Goal: Task Accomplishment & Management: Manage account settings

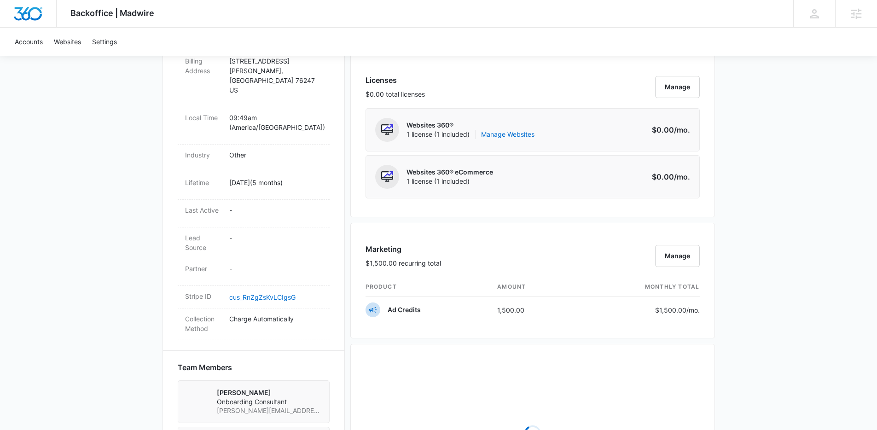
scroll to position [377, 0]
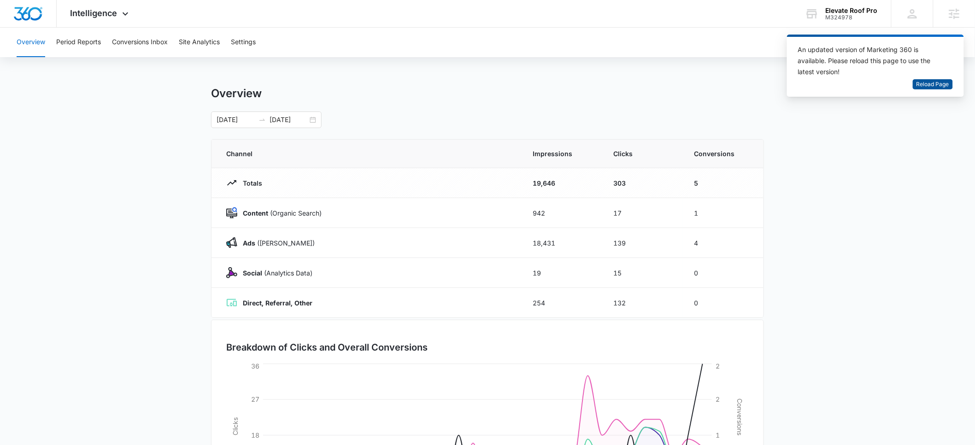
click at [926, 86] on span "Reload Page" at bounding box center [932, 84] width 33 height 9
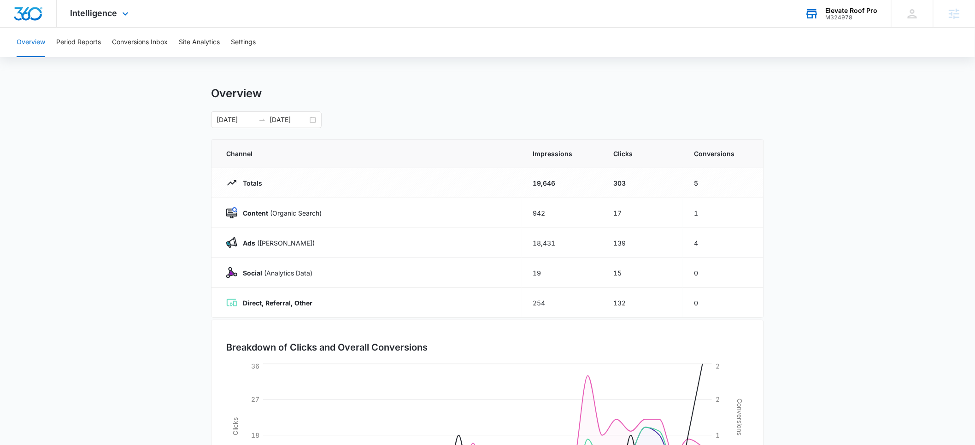
click at [840, 12] on div "Elevate Roof Pro" at bounding box center [851, 10] width 52 height 7
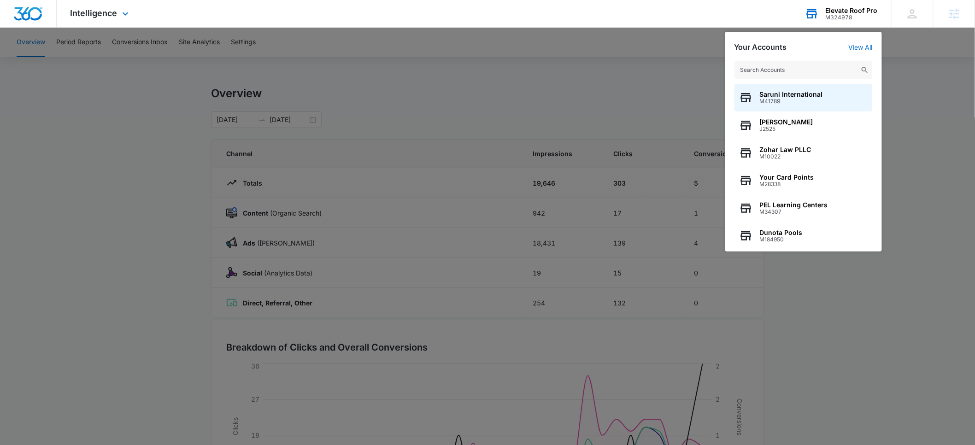
click at [800, 67] on input "text" at bounding box center [803, 70] width 138 height 18
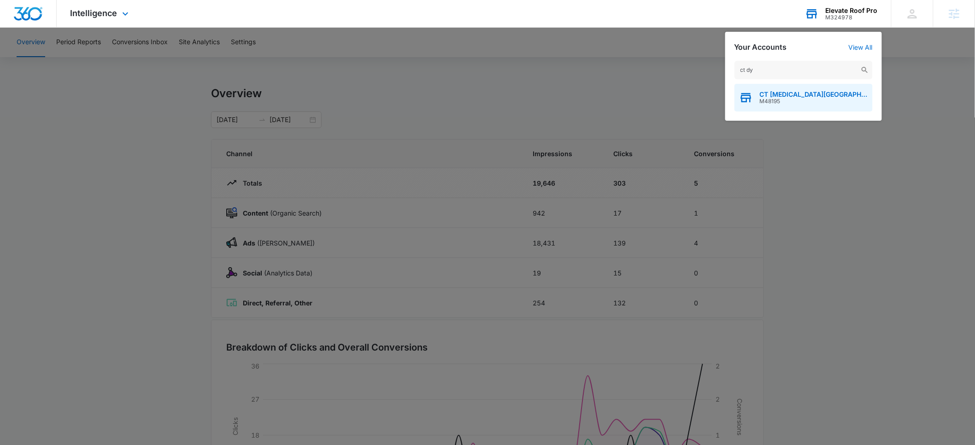
type input "ct dy"
click at [777, 93] on span "CT [MEDICAL_DATA][GEOGRAPHIC_DATA]" at bounding box center [813, 94] width 108 height 7
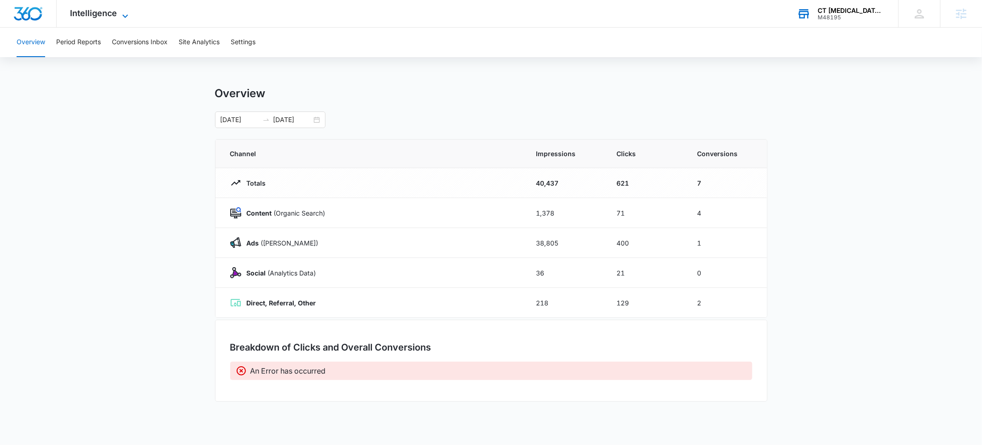
click at [95, 15] on span "Intelligence" at bounding box center [93, 13] width 47 height 10
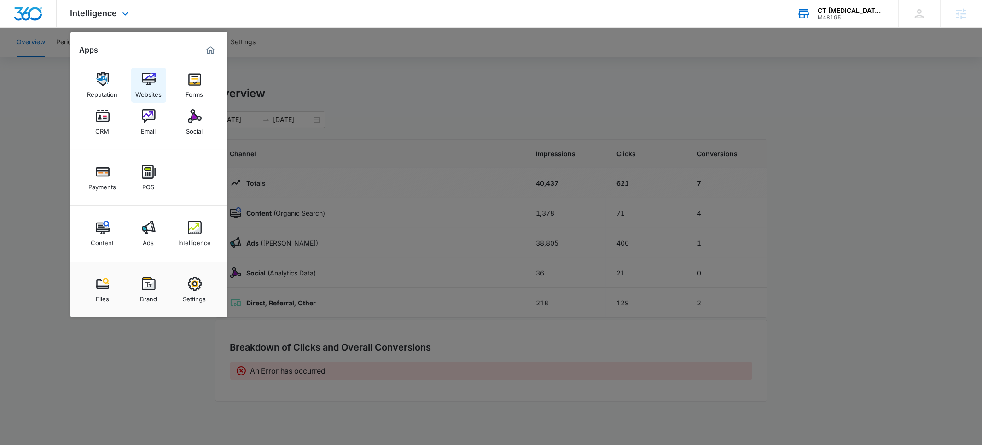
click at [152, 84] on img at bounding box center [149, 79] width 14 height 14
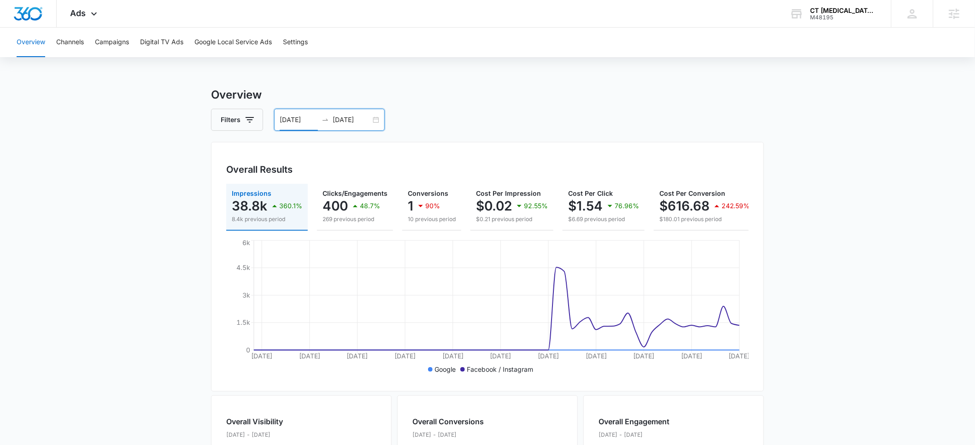
click at [292, 120] on input "05/10/2025" at bounding box center [299, 120] width 38 height 10
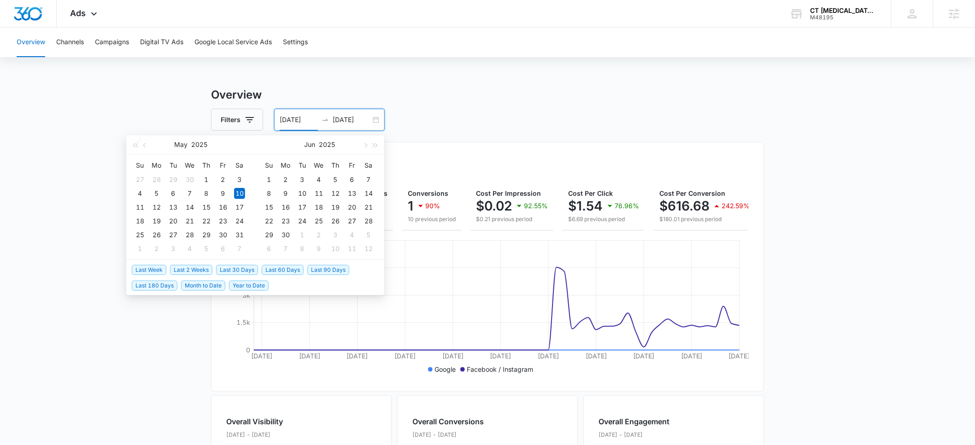
click at [235, 270] on span "Last 30 Days" at bounding box center [237, 270] width 42 height 10
type input "07/16/2025"
type input "08/15/2025"
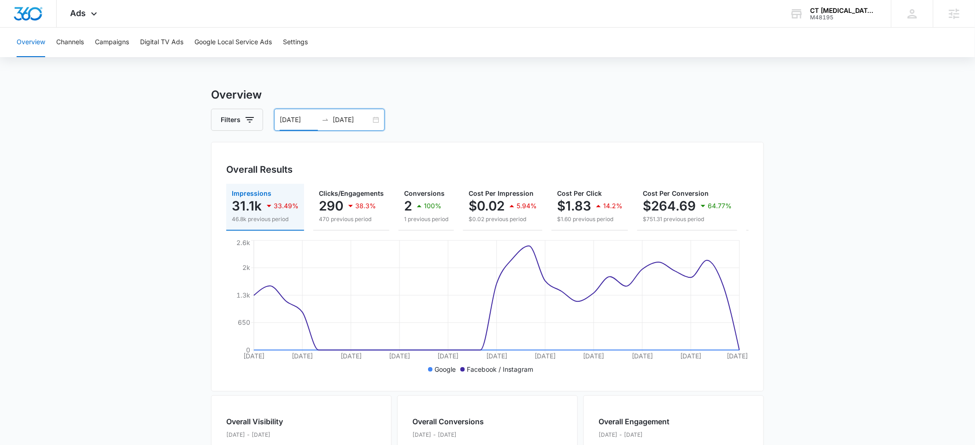
click at [294, 122] on input "07/16/2025" at bounding box center [299, 120] width 38 height 10
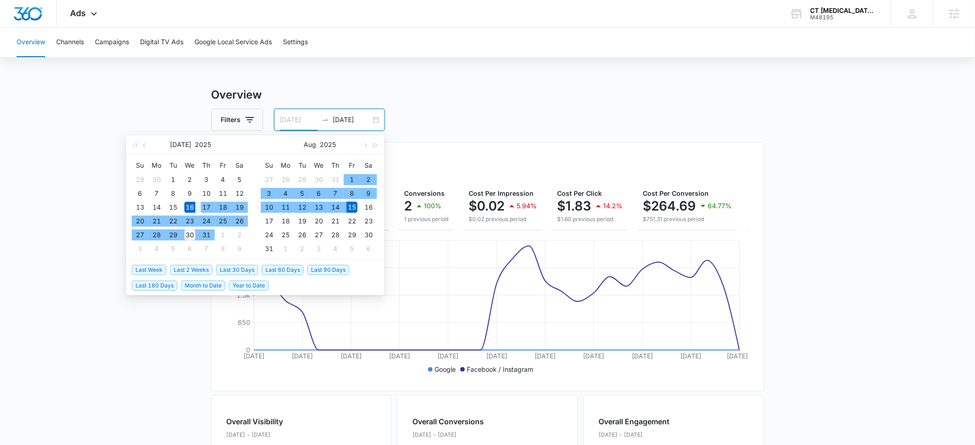
type input "[DATE]"
click at [191, 234] on div "30" at bounding box center [189, 234] width 11 height 11
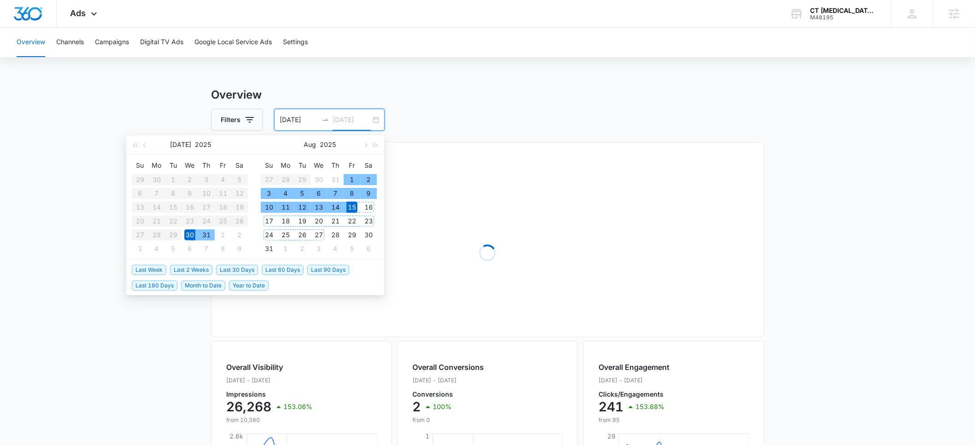
type input "08/15/2025"
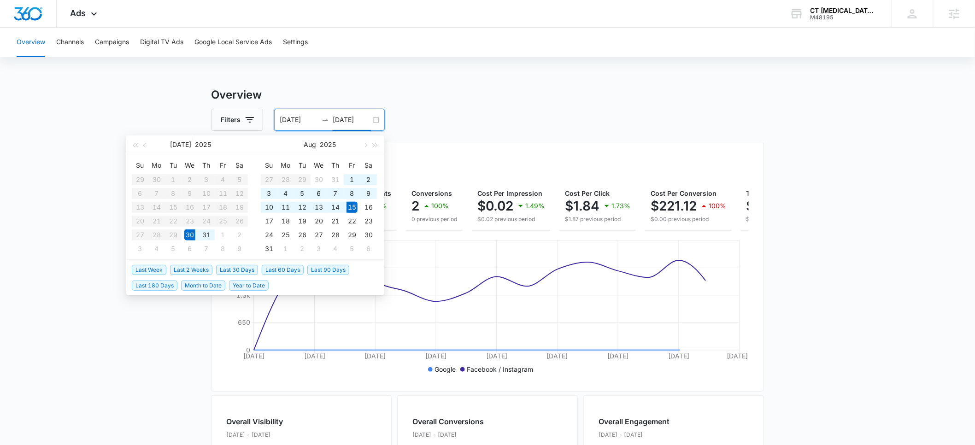
click at [125, 352] on main "Overview Filters 07/30/2025 08/15/2025 Overall Results Impressions 26.3k 153.06…" at bounding box center [487, 417] width 975 height 661
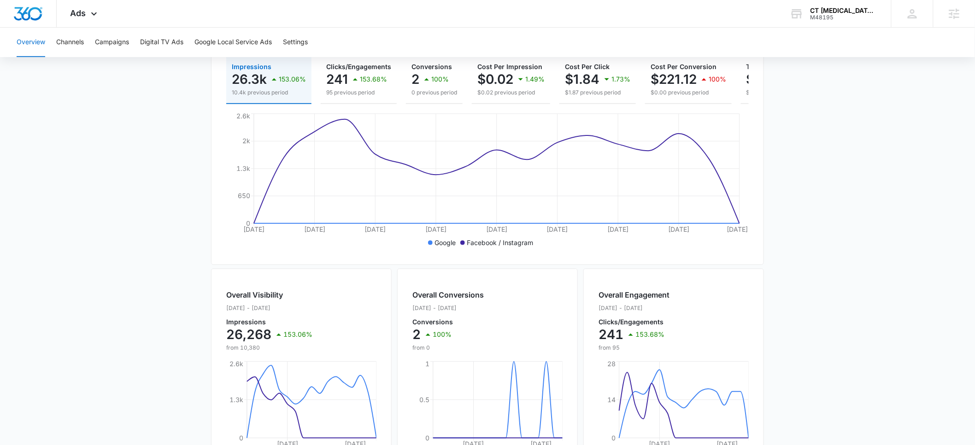
scroll to position [3, 0]
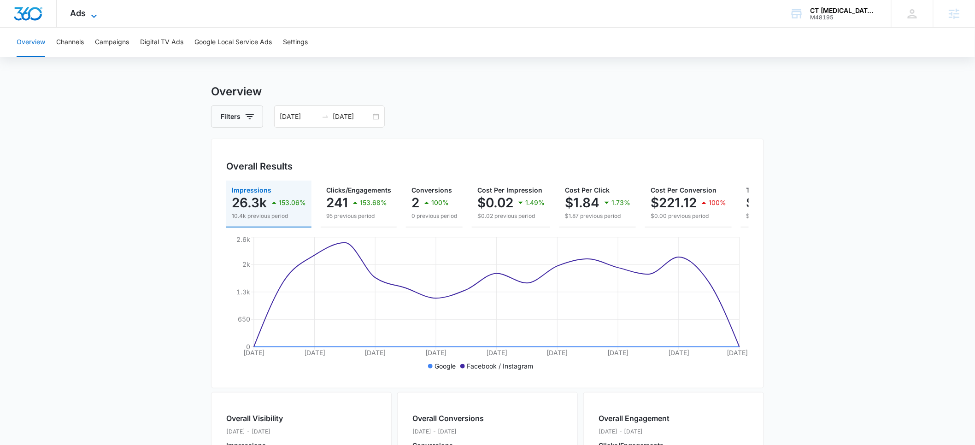
click at [81, 13] on span "Ads" at bounding box center [78, 13] width 16 height 10
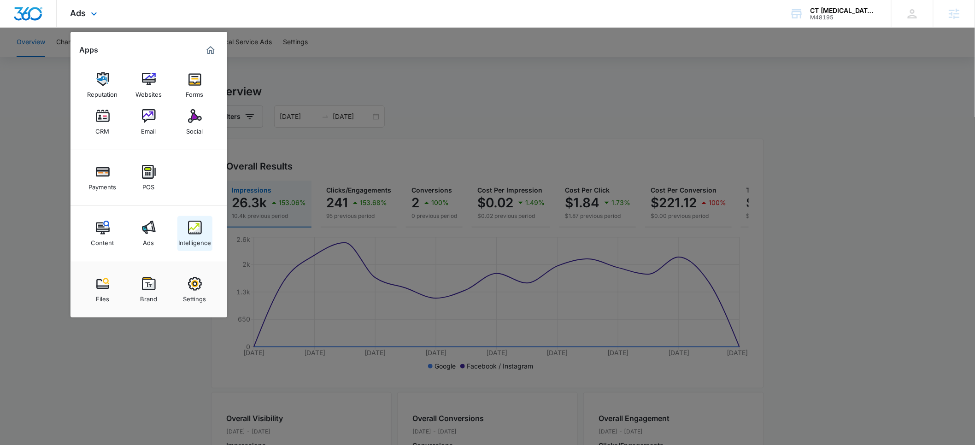
click at [192, 239] on div "Intelligence" at bounding box center [194, 240] width 33 height 12
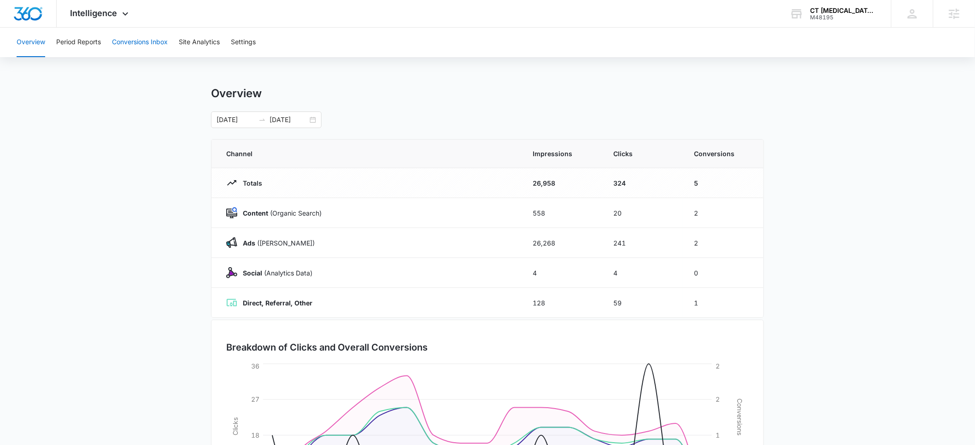
click at [144, 43] on button "Conversions Inbox" at bounding box center [140, 42] width 56 height 29
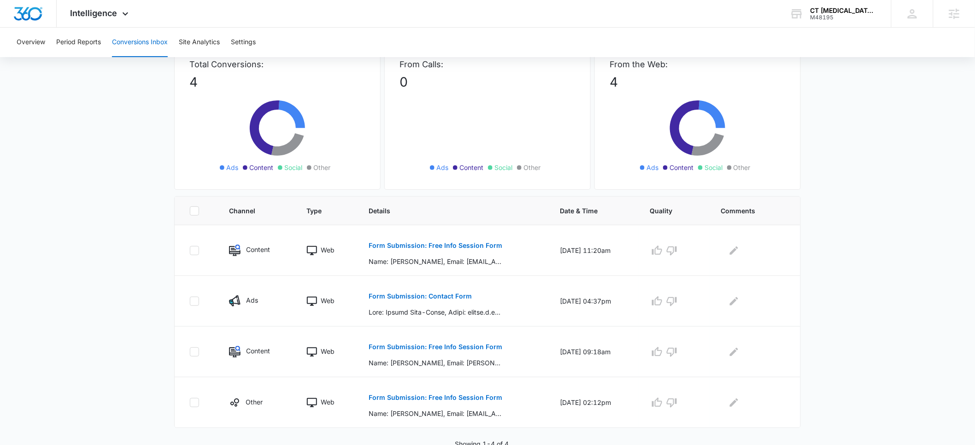
scroll to position [68, 0]
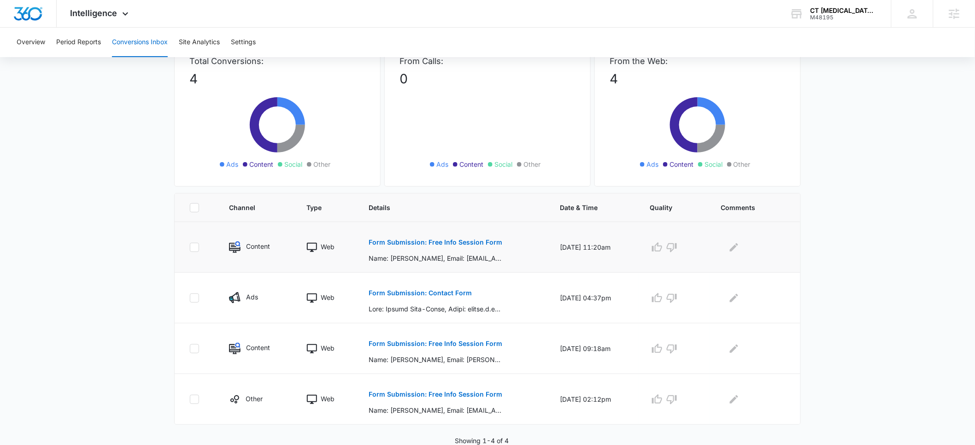
click at [412, 243] on p "Form Submission: Free Info Session Form" at bounding box center [435, 242] width 134 height 6
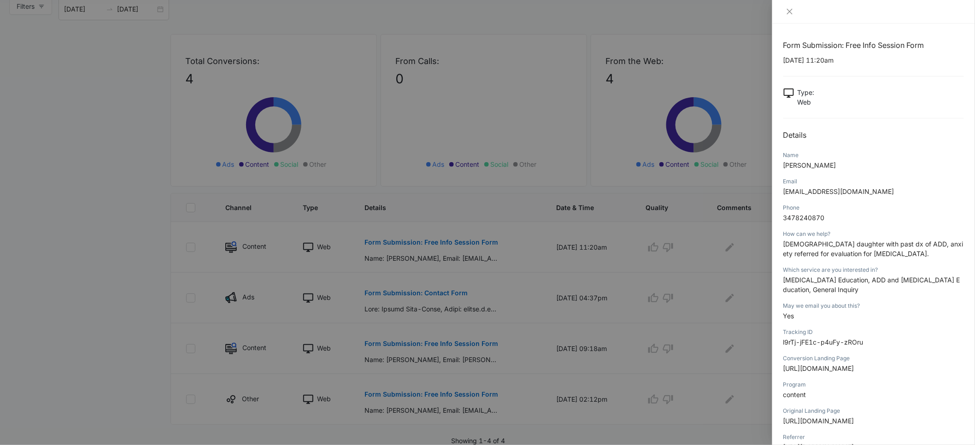
drag, startPoint x: 848, startPoint y: 165, endPoint x: 783, endPoint y: 168, distance: 64.5
click at [783, 168] on p "Christina E Toufexis" at bounding box center [873, 165] width 181 height 10
copy span "Christina E Toufexis"
drag, startPoint x: 854, startPoint y: 254, endPoint x: 781, endPoint y: 247, distance: 73.5
click at [781, 247] on div "Form Submission: Free Info Session Form 08/13/2025 at 11:20am Type : Web Detail…" at bounding box center [873, 233] width 203 height 421
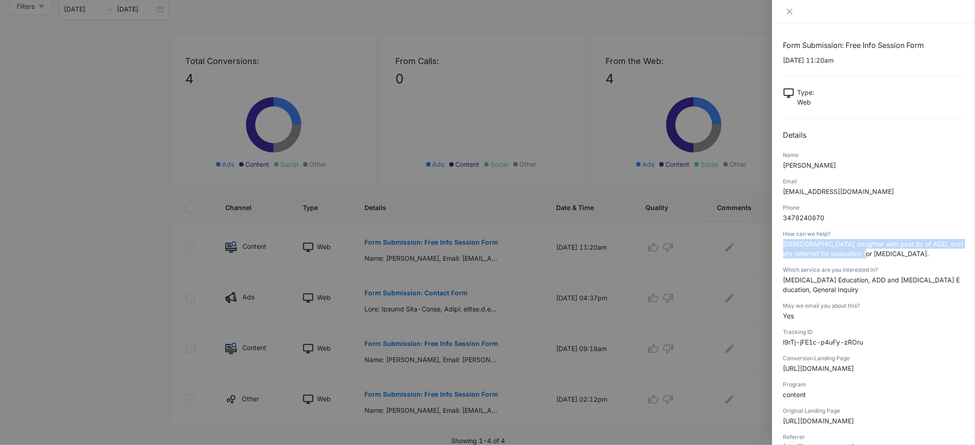
copy span "12 y/o daughter with past dx of ADD, anxiety referred for evaluation for dyslex…"
click at [788, 13] on icon "close" at bounding box center [789, 11] width 7 height 7
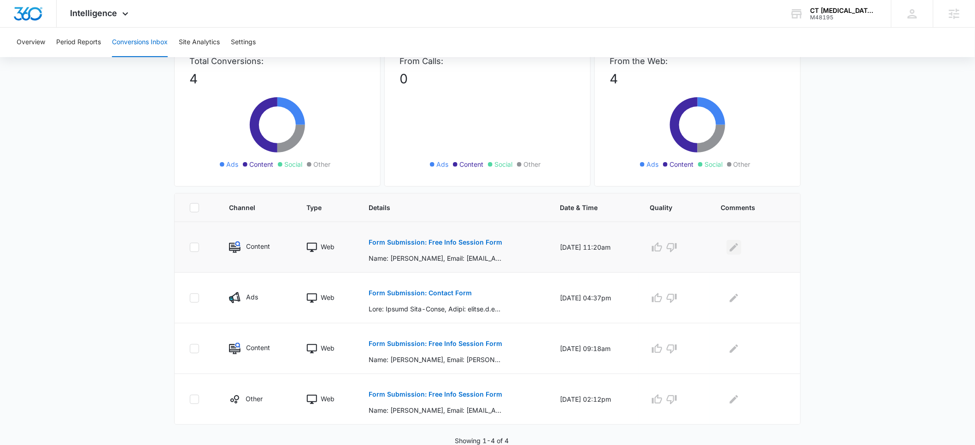
click at [735, 250] on icon "Edit Comments" at bounding box center [734, 247] width 8 height 8
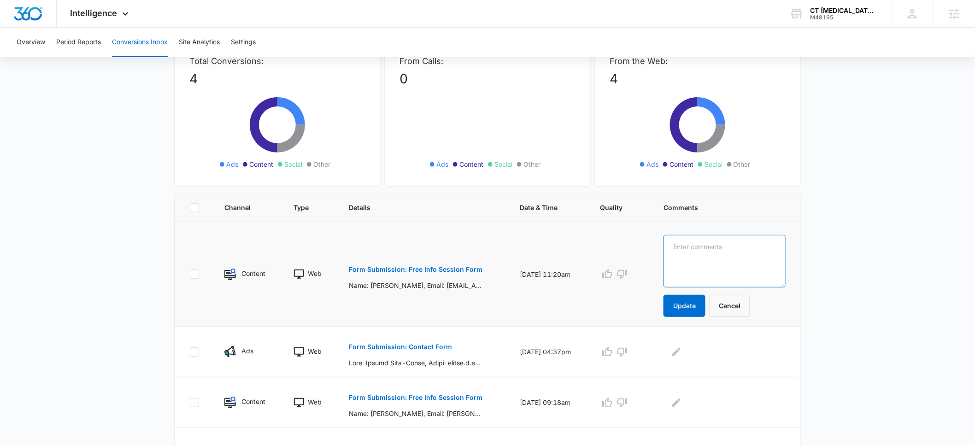
click at [725, 261] on textarea at bounding box center [724, 261] width 122 height 53
paste textarea "12 y/o daughter with past dx of ADD, anxiety referred for evaluation for dyslex…"
type textarea "12 y/o daughter with past dx of ADD, anxiety referred for evaluation for dyslex…"
click at [702, 306] on button "Update" at bounding box center [684, 306] width 42 height 22
click at [613, 274] on icon "button" at bounding box center [607, 274] width 11 height 11
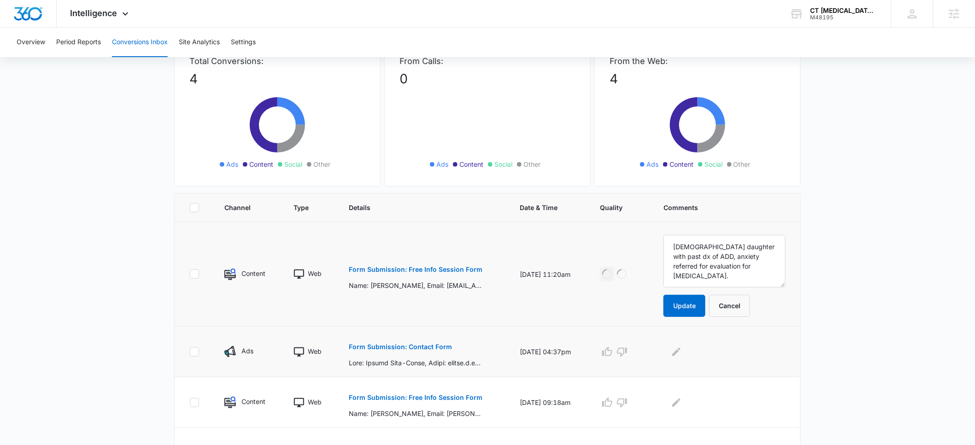
click at [386, 344] on p "Form Submission: Contact Form" at bounding box center [400, 347] width 103 height 6
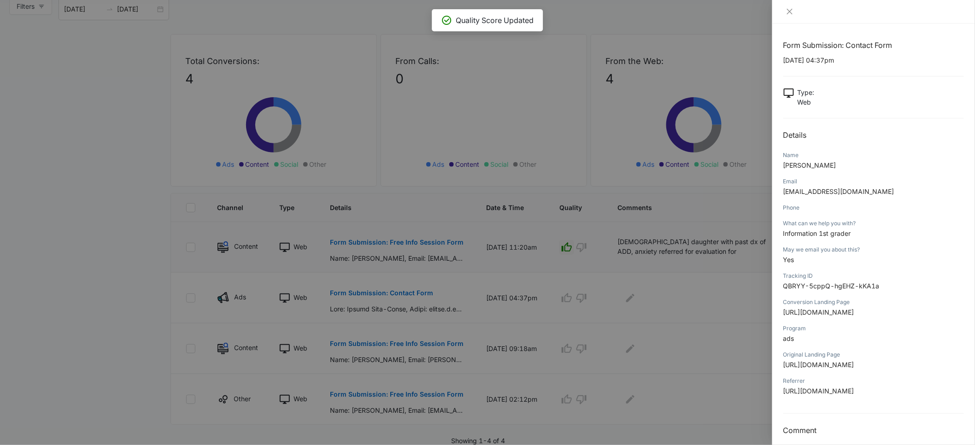
drag, startPoint x: 848, startPoint y: 166, endPoint x: 785, endPoint y: 168, distance: 63.6
click at [785, 168] on p "Jasara Hall-Banta" at bounding box center [873, 165] width 181 height 10
copy span "Jasara Hall-Banta"
drag, startPoint x: 783, startPoint y: 232, endPoint x: 858, endPoint y: 232, distance: 74.2
click at [858, 232] on p "Information 1st grader" at bounding box center [873, 233] width 181 height 10
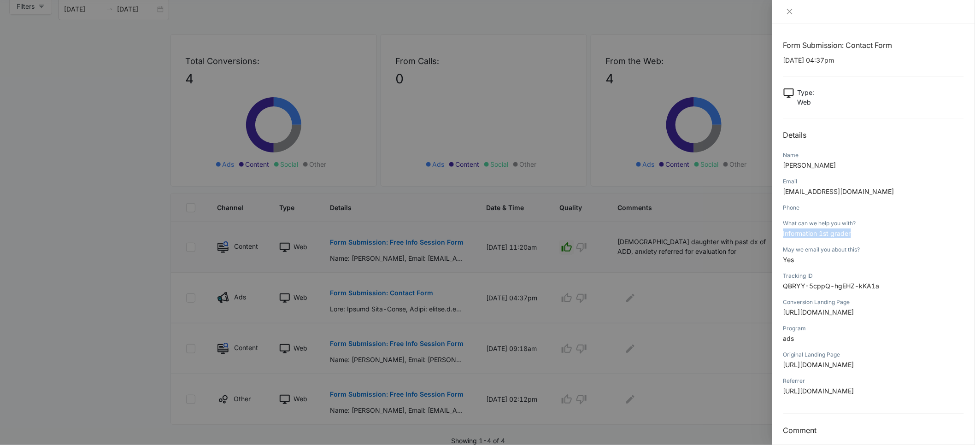
copy span "Information 1st grader"
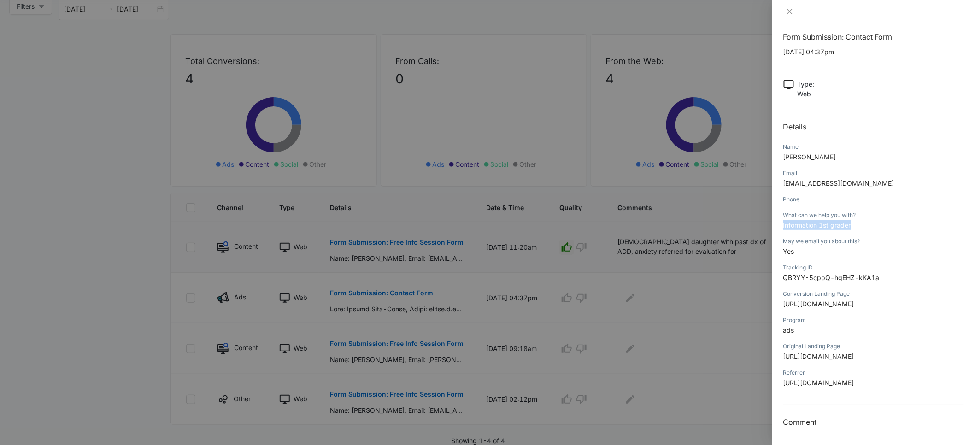
scroll to position [195, 0]
click at [711, 321] on div at bounding box center [487, 222] width 975 height 445
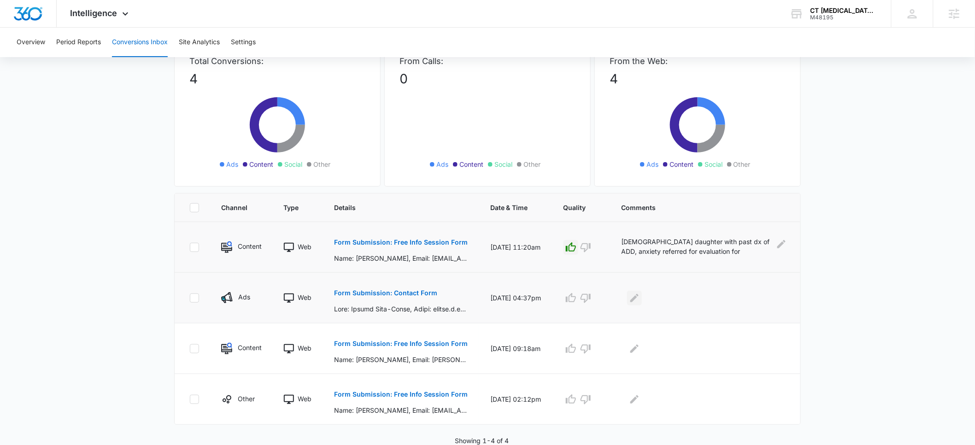
click at [640, 297] on icon "Edit Comments" at bounding box center [634, 297] width 11 height 11
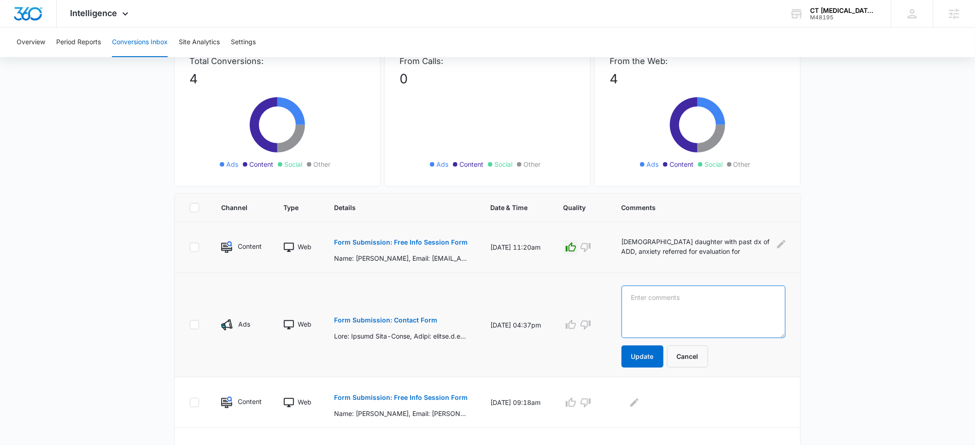
click at [658, 303] on textarea at bounding box center [703, 312] width 164 height 53
paste textarea "Information 1st grader"
type textarea "Information 1st grader"
click at [653, 361] on button "Update" at bounding box center [642, 356] width 42 height 22
click at [576, 323] on icon "button" at bounding box center [571, 324] width 10 height 9
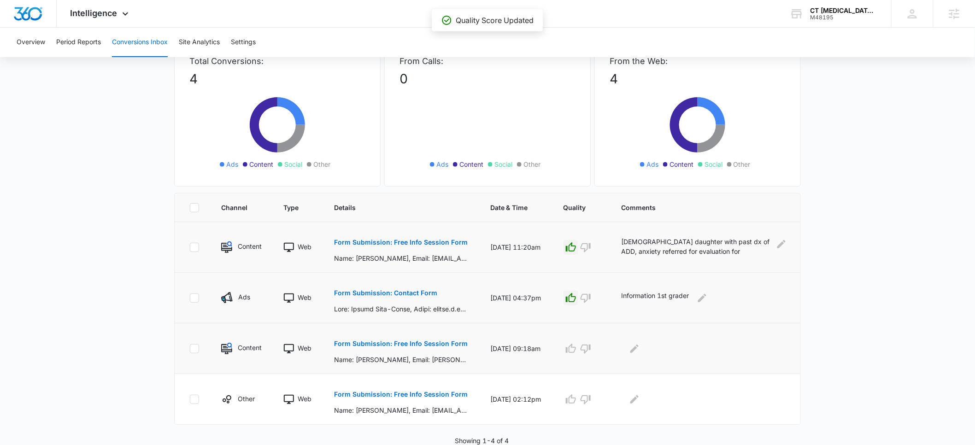
click at [380, 342] on p "Form Submission: Free Info Session Form" at bounding box center [401, 343] width 134 height 6
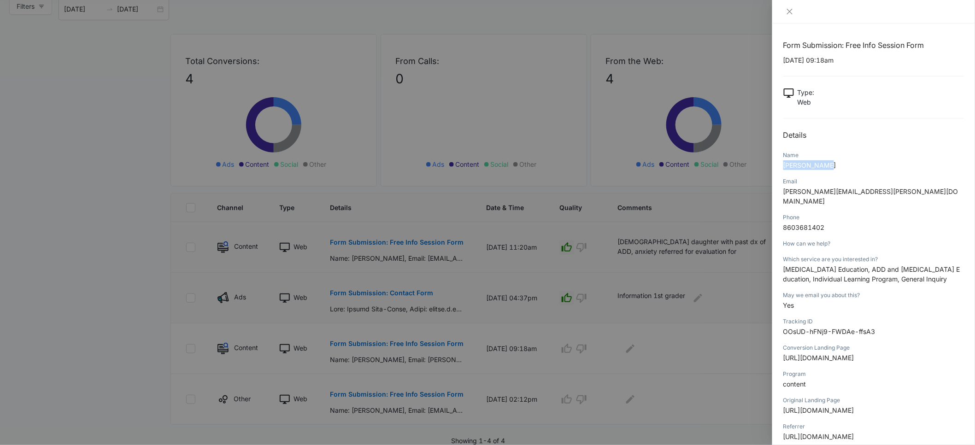
drag, startPoint x: 830, startPoint y: 168, endPoint x: 784, endPoint y: 168, distance: 46.1
click at [784, 168] on p "Krystal Kane" at bounding box center [873, 165] width 181 height 10
copy span "Krystal Kane"
drag, startPoint x: 898, startPoint y: 269, endPoint x: 777, endPoint y: 263, distance: 121.3
click at [777, 263] on div "Form Submission: Free Info Session Form 08/02/2025 at 09:18am Type : Web Detail…" at bounding box center [873, 233] width 203 height 421
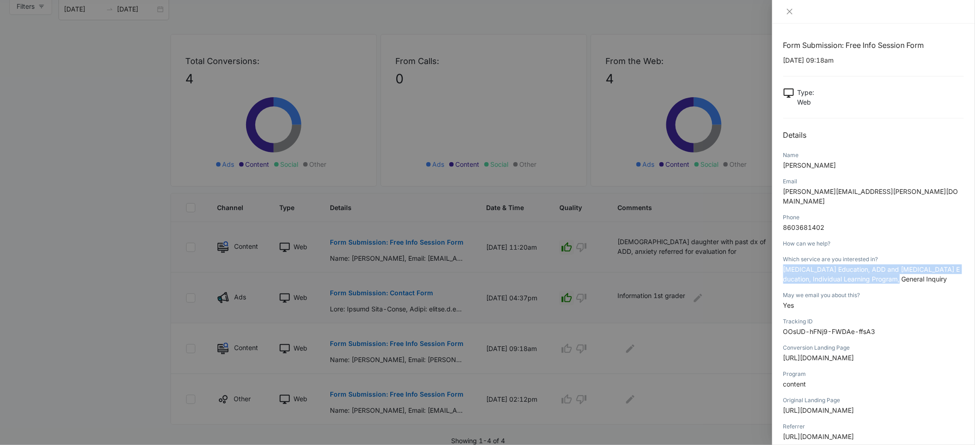
copy span "Dyslexia Education, ADD and ADHD Education, Individual Learning Program, Genera…"
click at [736, 286] on div at bounding box center [487, 222] width 975 height 445
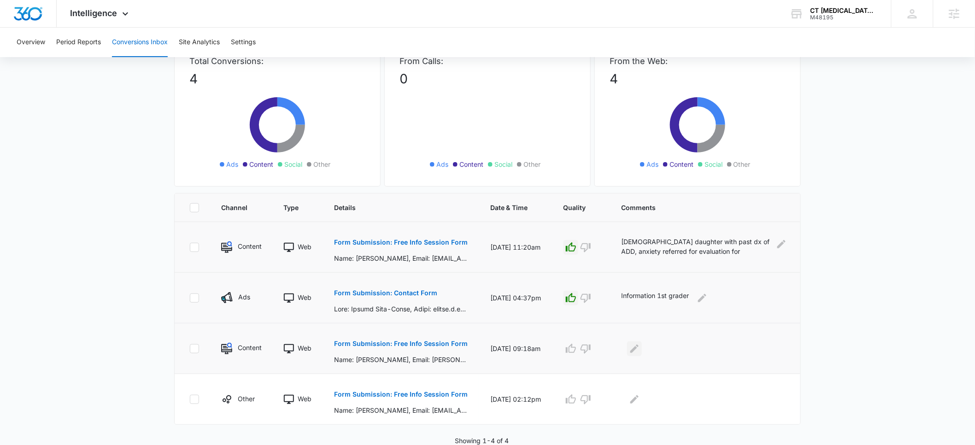
click at [639, 347] on icon "Edit Comments" at bounding box center [634, 348] width 11 height 11
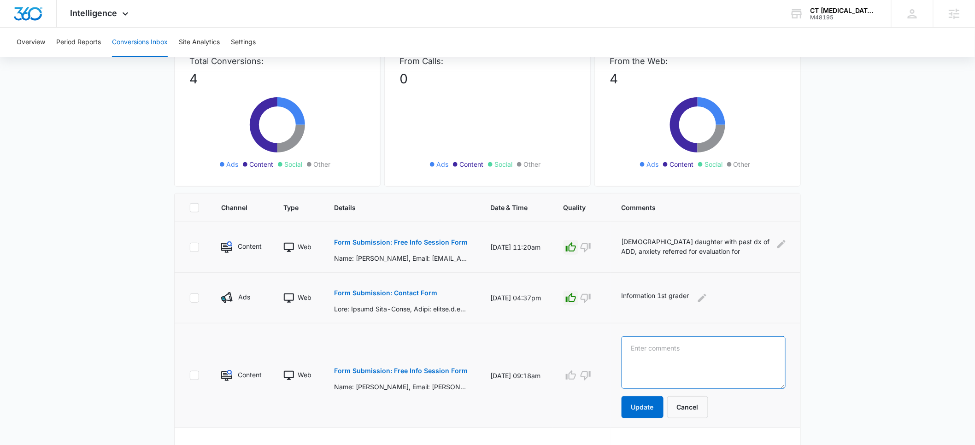
click at [667, 351] on textarea at bounding box center [703, 362] width 164 height 53
paste textarea "Dyslexia Education, ADD and ADHD Education, Individual Learning Program, Genera…"
type textarea "Dyslexia Education, ADD and ADHD Education, Individual Learning Program, Genera…"
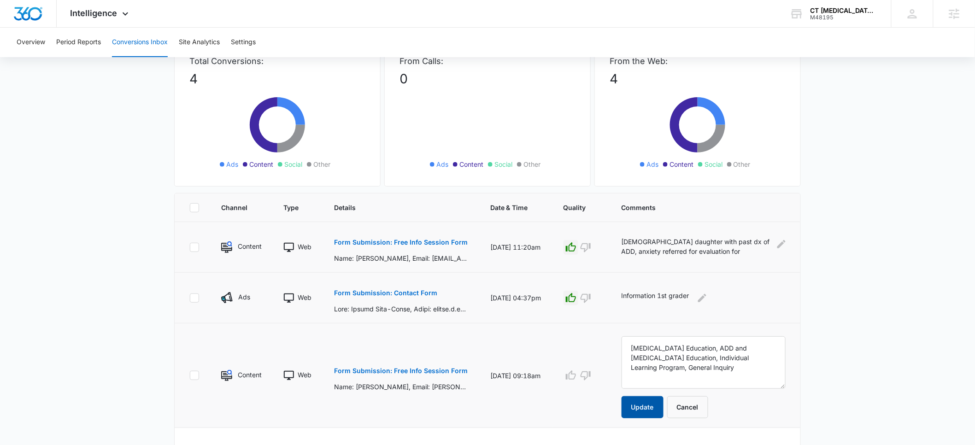
click at [653, 406] on button "Update" at bounding box center [642, 407] width 42 height 22
click at [576, 372] on icon "button" at bounding box center [571, 374] width 10 height 9
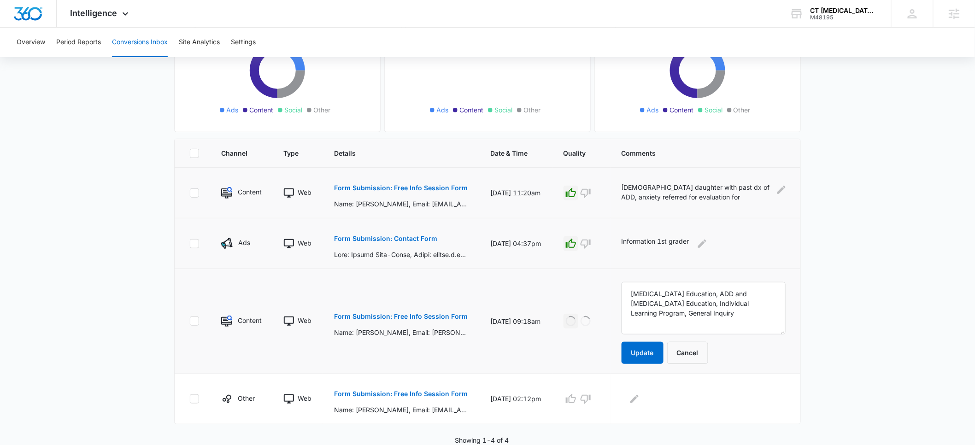
scroll to position [68, 0]
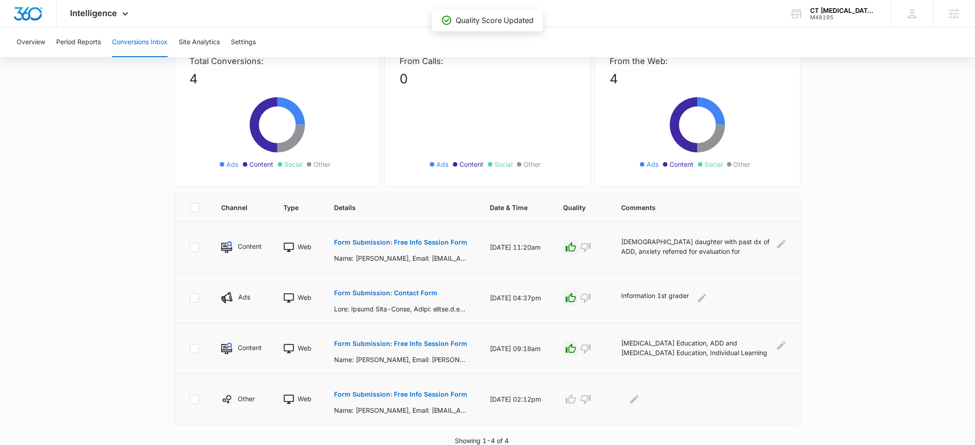
click at [396, 395] on p "Form Submission: Free Info Session Form" at bounding box center [401, 394] width 134 height 6
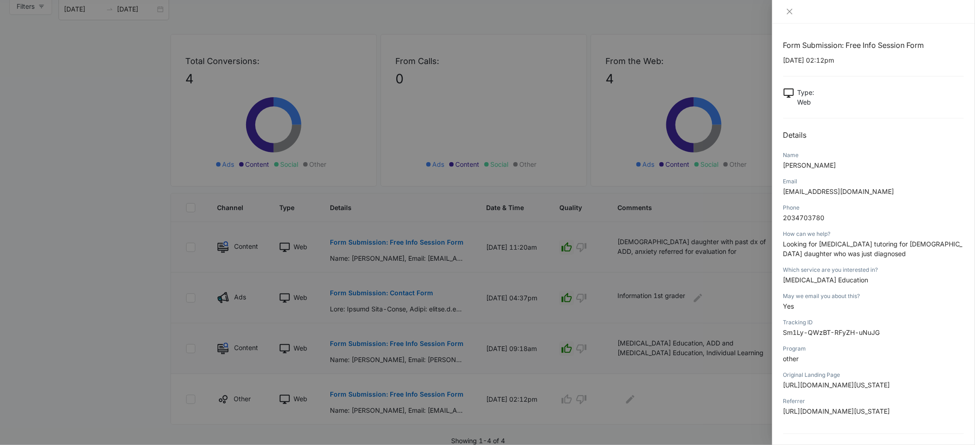
click at [833, 163] on p "Holly Paradise" at bounding box center [873, 165] width 181 height 10
drag, startPoint x: 833, startPoint y: 164, endPoint x: 780, endPoint y: 166, distance: 53.5
click at [780, 166] on div "Form Submission: Free Info Session Form 07/30/2025 at 02:12pm Type : Web Detail…" at bounding box center [873, 233] width 203 height 421
copy span "Holly Paradise"
drag, startPoint x: 861, startPoint y: 252, endPoint x: 784, endPoint y: 247, distance: 77.5
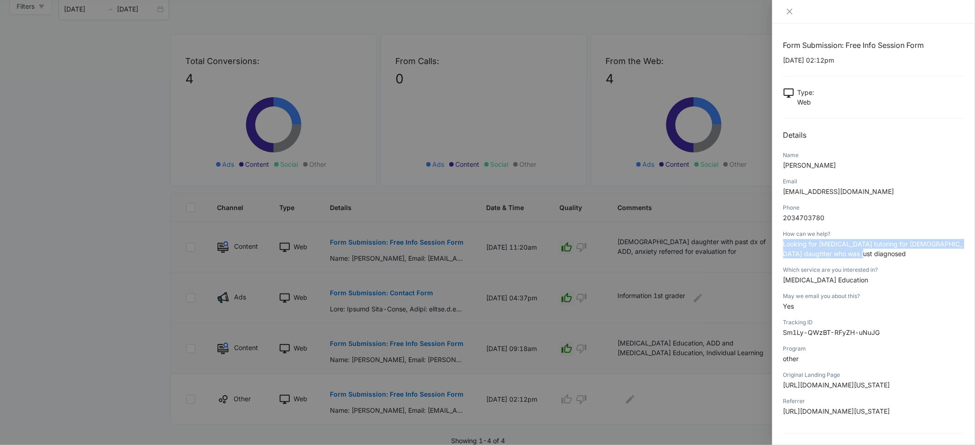
click at [784, 247] on p "Looking for dyslexia tutoring for 11 year old daughter who was just diagnosed" at bounding box center [873, 248] width 181 height 19
copy span "Looking for dyslexia tutoring for 11 year old daughter who was just diagnosed"
click at [789, 15] on button "Close" at bounding box center [789, 11] width 13 height 8
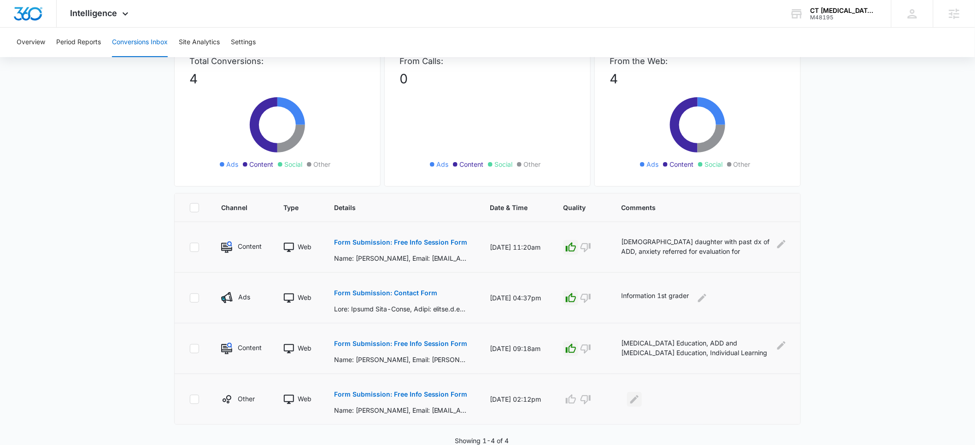
click at [638, 400] on icon "Edit Comments" at bounding box center [634, 399] width 8 height 8
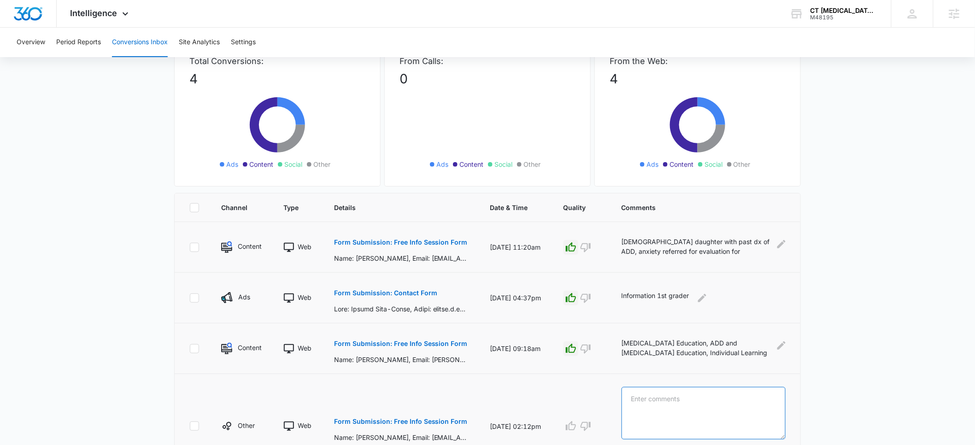
click at [659, 402] on textarea at bounding box center [703, 413] width 164 height 53
paste textarea "Looking for dyslexia tutoring for 11 year old daughter who was just diagnosed"
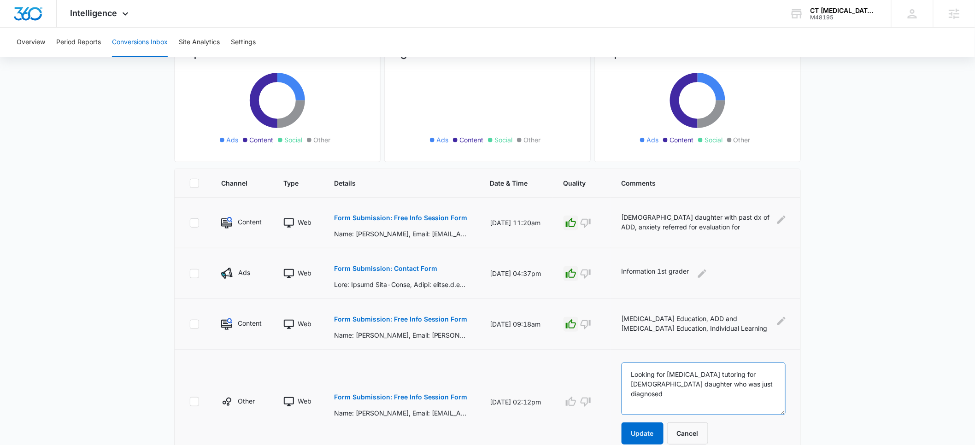
scroll to position [123, 0]
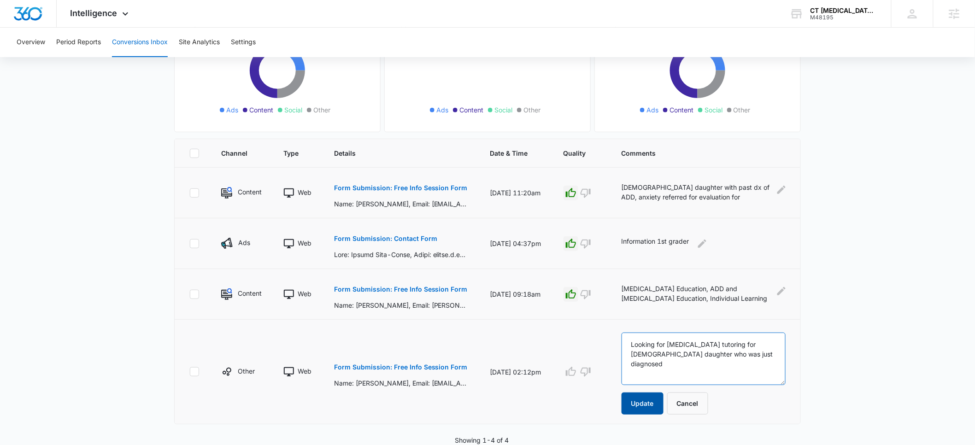
type textarea "Looking for dyslexia tutoring for 11 year old daughter who was just diagnosed"
click at [638, 402] on button "Update" at bounding box center [642, 403] width 42 height 22
click at [576, 376] on icon "button" at bounding box center [570, 371] width 11 height 11
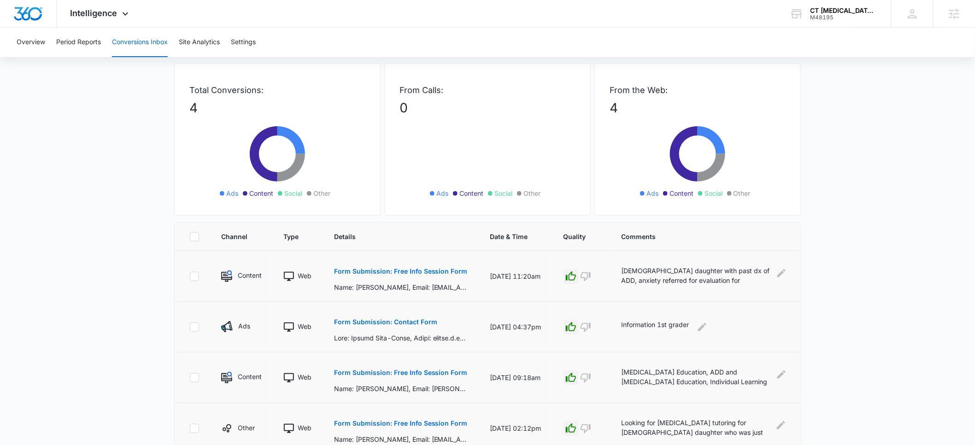
scroll to position [0, 0]
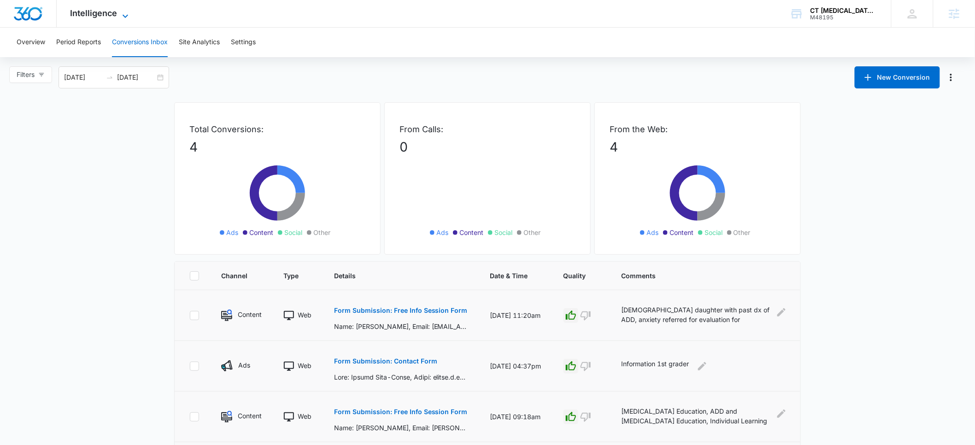
click at [103, 16] on span "Intelligence" at bounding box center [93, 13] width 47 height 10
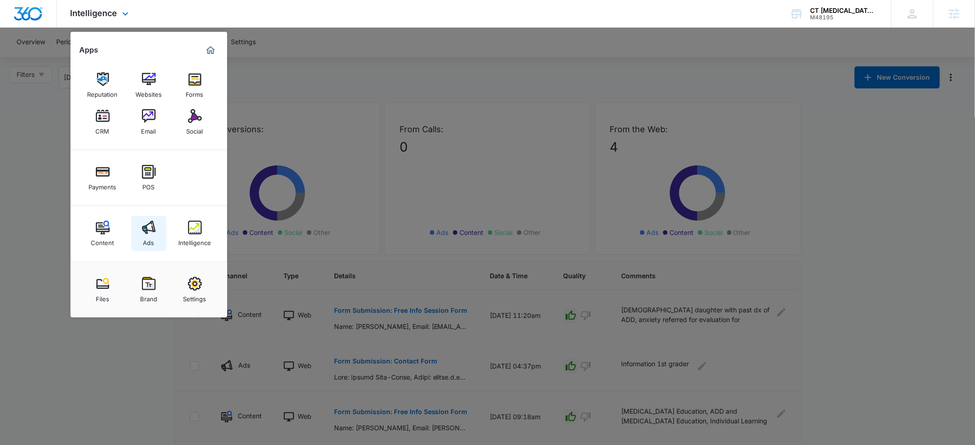
click at [155, 233] on img at bounding box center [149, 228] width 14 height 14
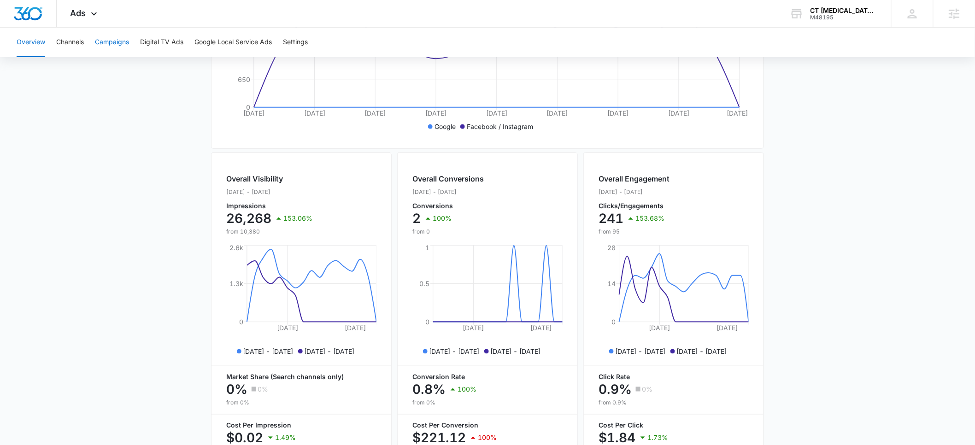
scroll to position [240, 0]
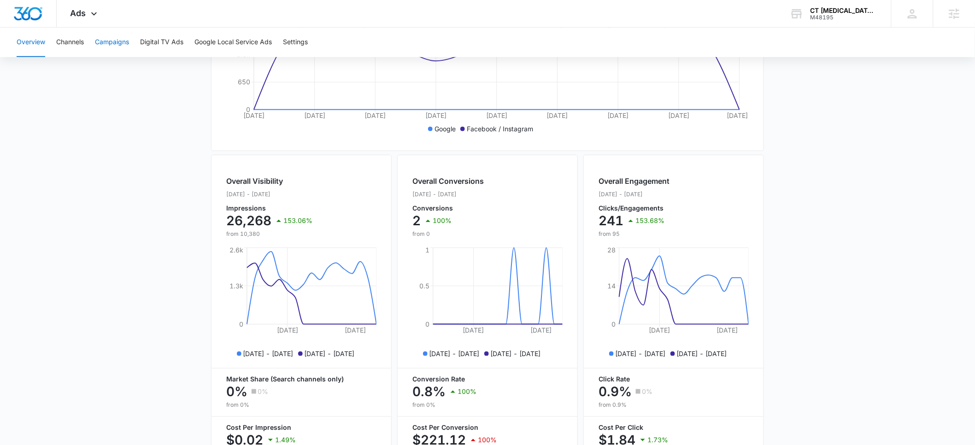
click at [112, 35] on button "Campaigns" at bounding box center [112, 42] width 34 height 29
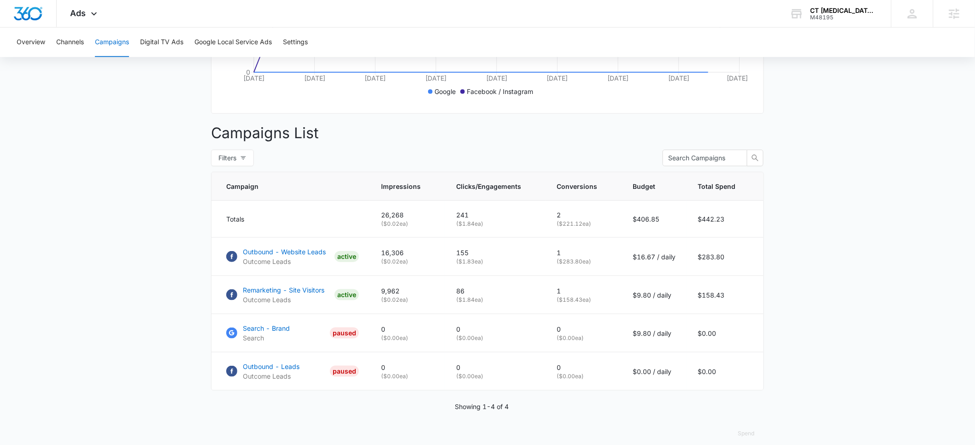
scroll to position [296, 0]
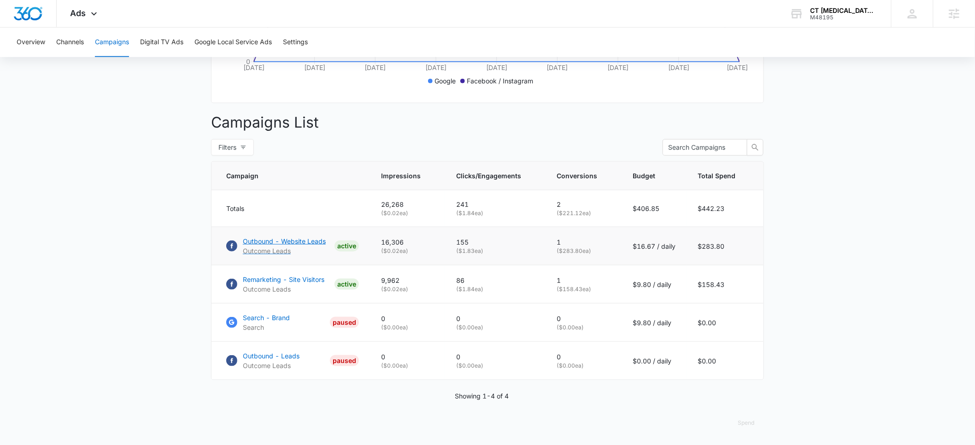
click at [268, 240] on p "Outbound - Website Leads" at bounding box center [284, 241] width 83 height 10
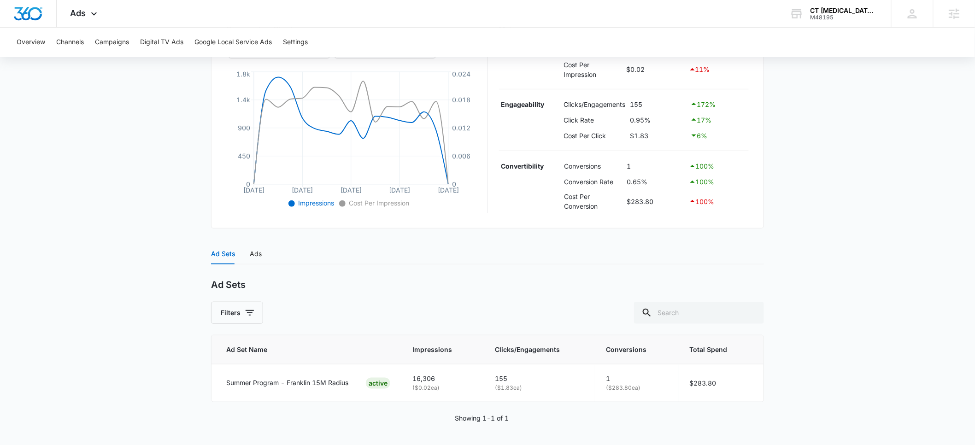
scroll to position [196, 0]
click at [255, 254] on div "Ads" at bounding box center [256, 253] width 12 height 10
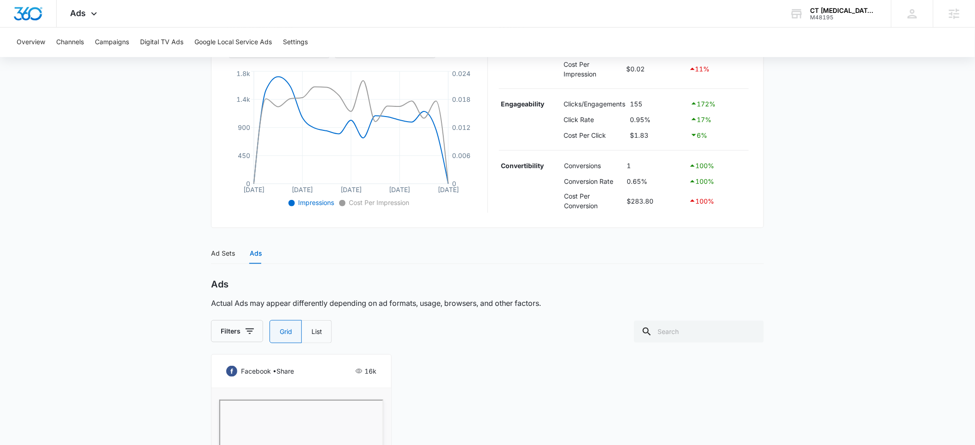
scroll to position [0, 0]
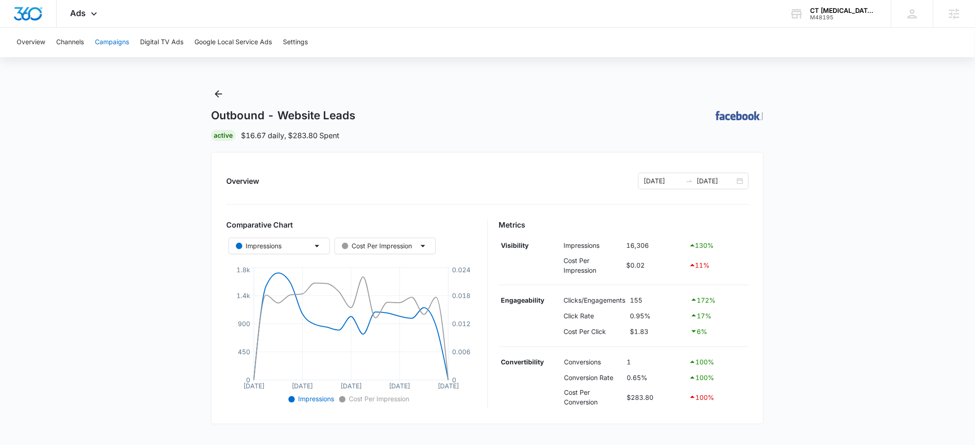
click at [115, 43] on button "Campaigns" at bounding box center [112, 42] width 34 height 29
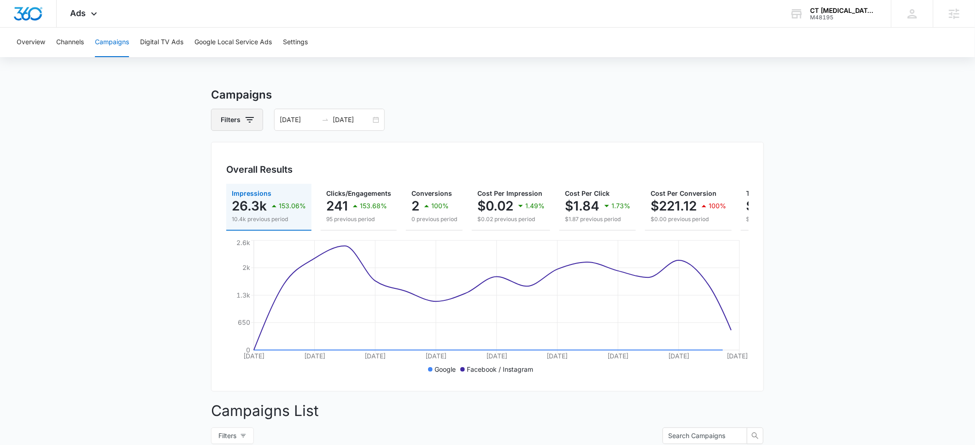
click at [246, 123] on icon "button" at bounding box center [249, 119] width 11 height 11
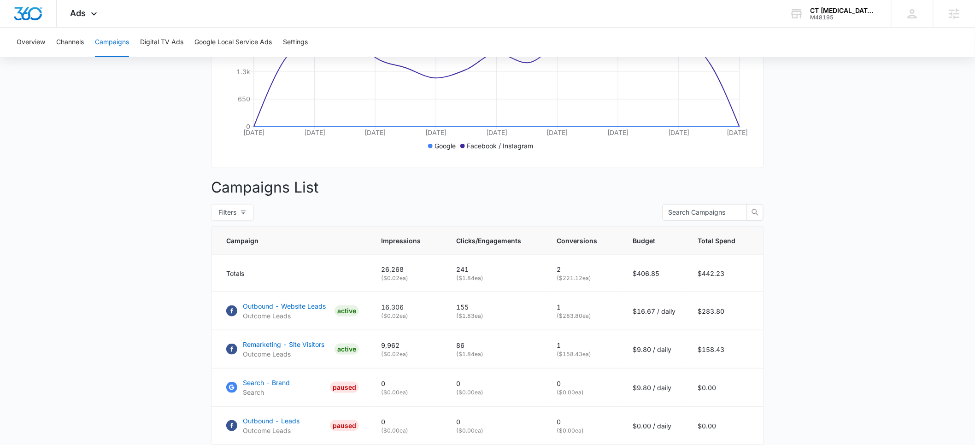
scroll to position [279, 0]
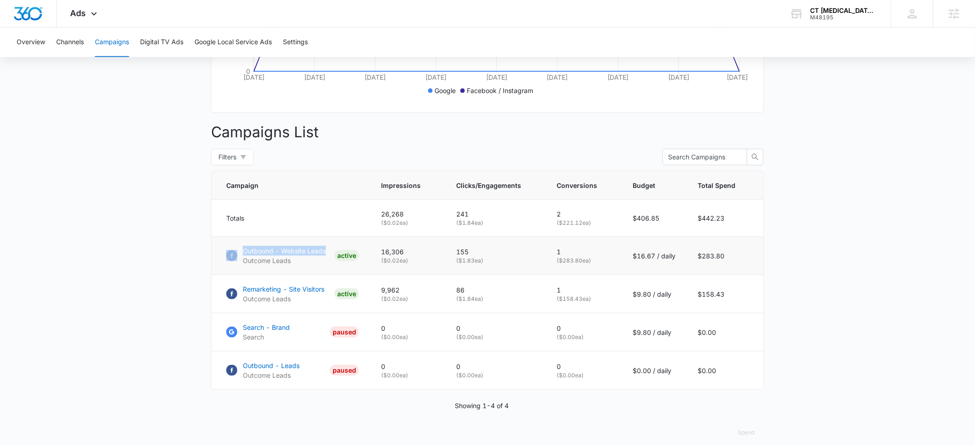
drag, startPoint x: 220, startPoint y: 252, endPoint x: 325, endPoint y: 257, distance: 105.1
click at [325, 257] on td "Outbound - Website Leads Outcome Leads ACTIVE" at bounding box center [290, 256] width 158 height 38
copy div "Outbound - Website Leads"
drag, startPoint x: 215, startPoint y: 297, endPoint x: 324, endPoint y: 297, distance: 109.6
click at [324, 297] on td "Remarketing - Site Visitors Outcome Leads ACTIVE" at bounding box center [290, 294] width 158 height 38
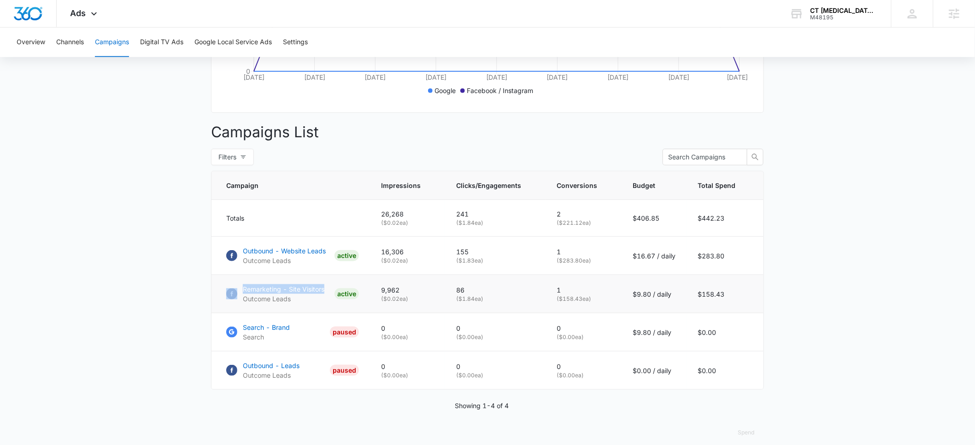
copy div "Remarketing - Site Visitors"
click at [285, 294] on p "Remarketing - Site Visitors" at bounding box center [284, 289] width 82 height 10
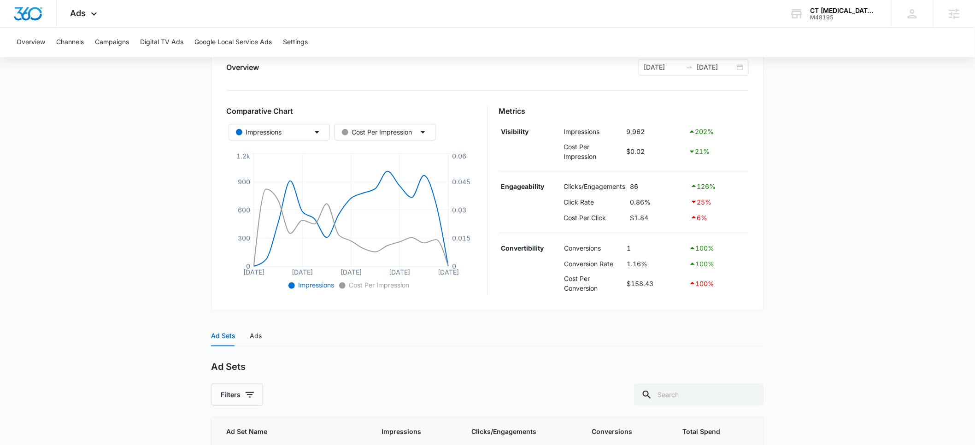
scroll to position [196, 0]
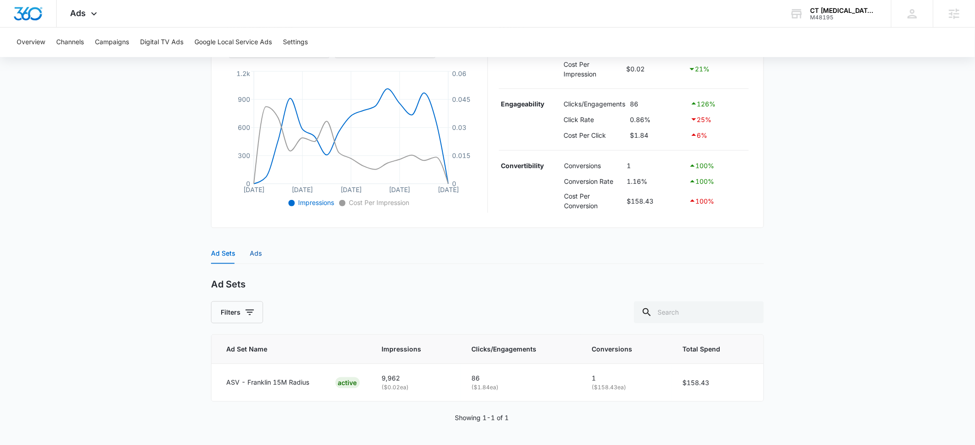
click at [256, 255] on div "Ads" at bounding box center [256, 253] width 12 height 10
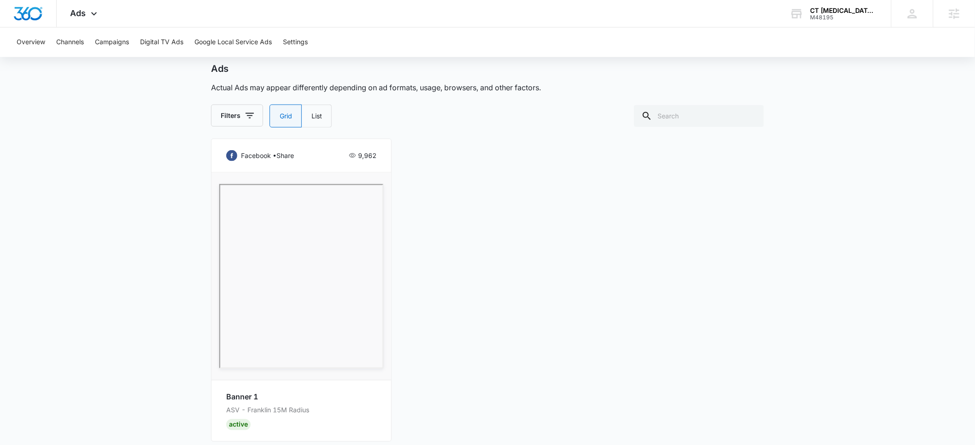
scroll to position [412, 0]
